Goal: Information Seeking & Learning: Learn about a topic

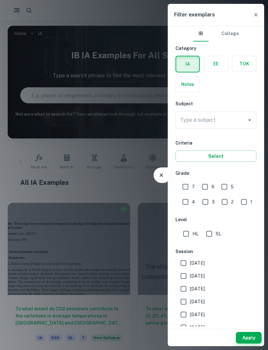
click at [224, 119] on input "Type a subject" at bounding box center [211, 120] width 66 height 12
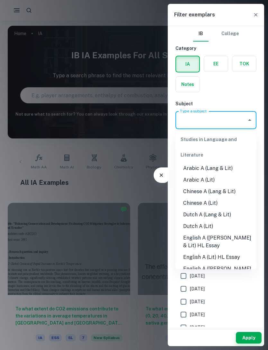
click at [214, 234] on li "English A ([PERSON_NAME] & Lit) HL Essay" at bounding box center [216, 241] width 81 height 19
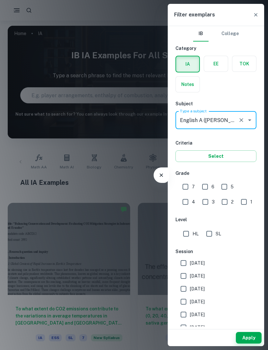
click at [190, 185] on input "7" at bounding box center [185, 186] width 13 height 13
checkbox input "true"
click at [188, 228] on input "HL" at bounding box center [186, 233] width 13 height 13
checkbox input "true"
click at [246, 336] on button "Apply" at bounding box center [249, 338] width 26 height 12
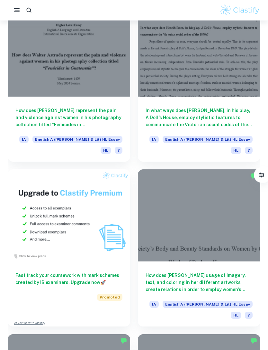
scroll to position [527, 0]
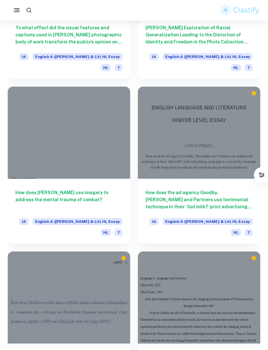
scroll to position [2585, 0]
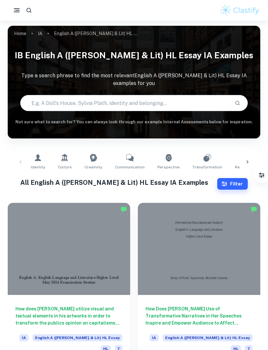
click at [240, 189] on button "Filter" at bounding box center [232, 184] width 31 height 12
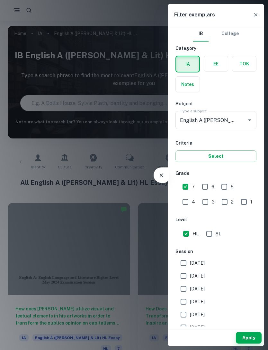
click at [246, 333] on button "Apply" at bounding box center [249, 338] width 26 height 12
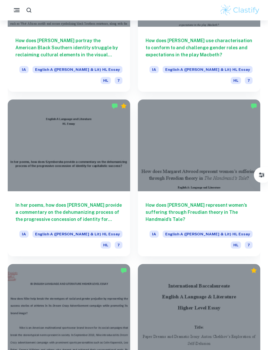
scroll to position [1080, 0]
